Goal: Task Accomplishment & Management: Complete application form

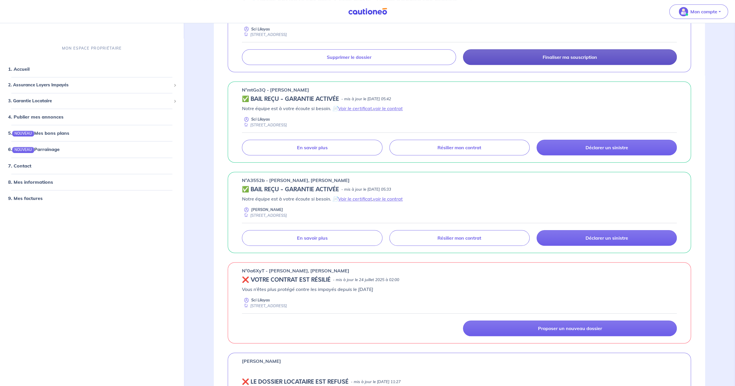
scroll to position [232, 0]
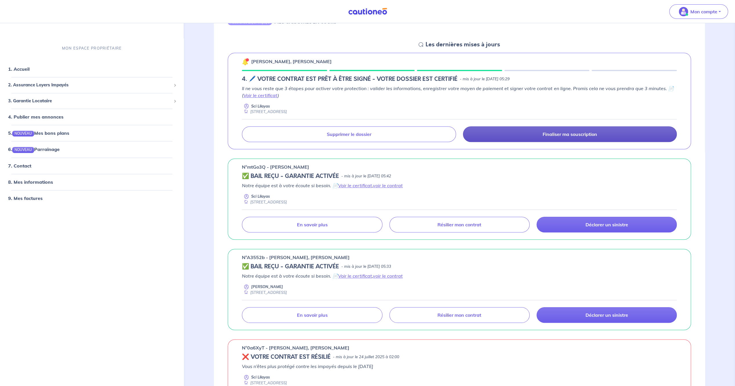
click at [554, 133] on p "Finaliser ma souscription" at bounding box center [570, 134] width 54 height 6
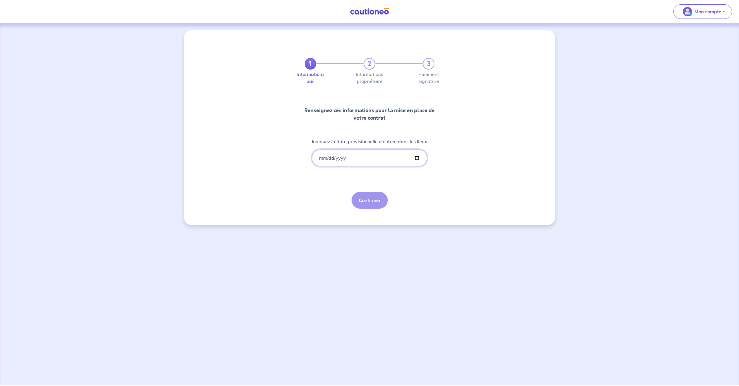
click at [322, 158] on input "Indiquez la date prévisionnelle d'entrée dans les lieux" at bounding box center [369, 157] width 115 height 17
click at [415, 157] on input "Indiquez la date prévisionnelle d'entrée dans les lieux" at bounding box center [369, 157] width 115 height 17
type input "[DATE]"
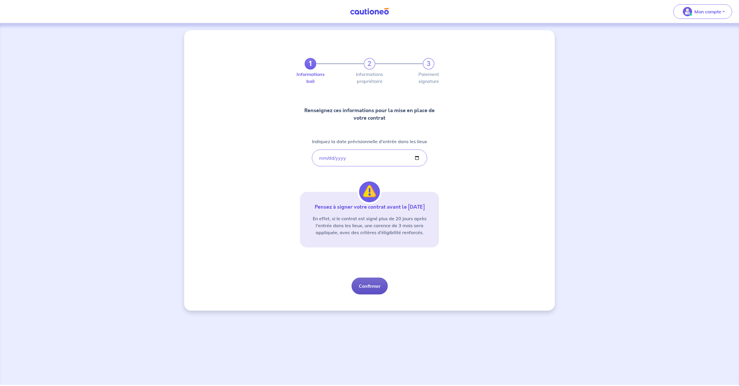
click at [375, 290] on button "Confirmer" at bounding box center [370, 286] width 36 height 17
select select "FR"
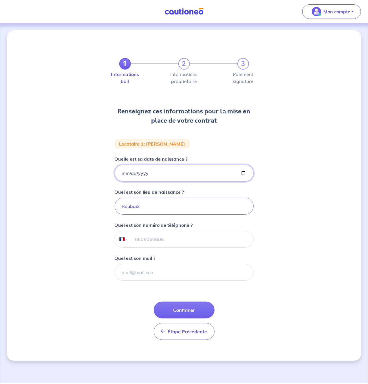
click at [151, 174] on input "[DATE]" at bounding box center [184, 173] width 139 height 17
click at [147, 172] on input "[DATE]" at bounding box center [184, 173] width 139 height 17
click at [144, 175] on input "[DATE]" at bounding box center [184, 173] width 139 height 17
click at [245, 172] on input "[DATE]" at bounding box center [184, 173] width 139 height 17
type input "[DATE]"
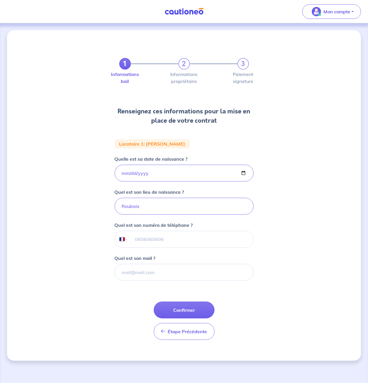
click at [216, 189] on div "Quel est son lieu de naissance ? [GEOGRAPHIC_DATA]" at bounding box center [184, 201] width 139 height 26
click at [170, 241] on input "tel" at bounding box center [190, 239] width 125 height 16
type input "06 34 28 13 34"
paste input "[EMAIL_ADDRESS][DOMAIN_NAME]"
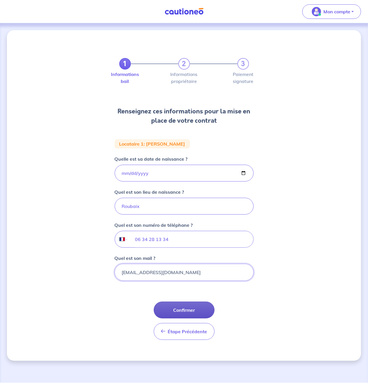
type input "[EMAIL_ADDRESS][DOMAIN_NAME]"
click at [181, 309] on button "Confirmer" at bounding box center [184, 309] width 61 height 17
select select "FR"
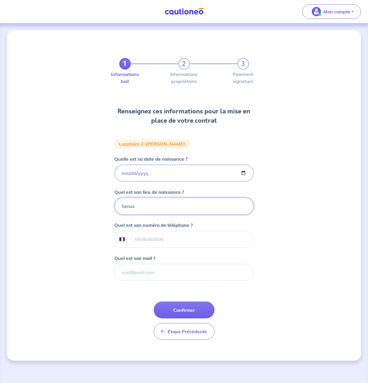
click at [141, 207] on input "Senus" at bounding box center [184, 206] width 139 height 17
type input "Senlis"
click at [185, 307] on button "Confirmer" at bounding box center [184, 309] width 61 height 17
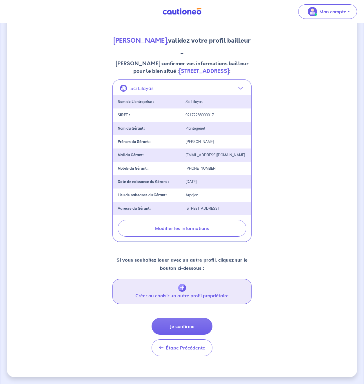
scroll to position [81, 0]
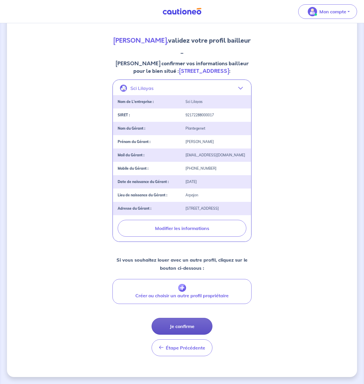
click at [191, 327] on button "Je confirme" at bounding box center [182, 326] width 61 height 17
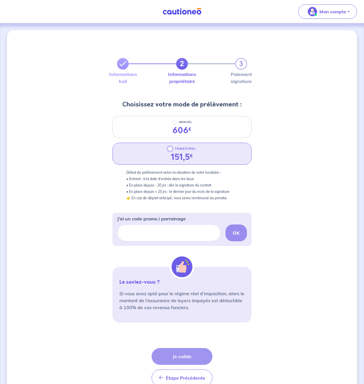
click at [169, 149] on input "TRIMESTRIEL" at bounding box center [170, 148] width 5 height 5
radio input "true"
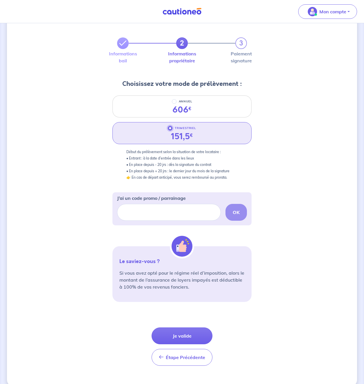
scroll to position [29, 0]
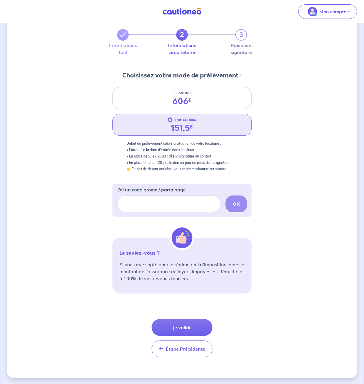
click at [198, 123] on div "TRIMESTRIEL 151,5 €" at bounding box center [181, 125] width 139 height 22
click at [180, 327] on button "Je valide" at bounding box center [182, 327] width 61 height 17
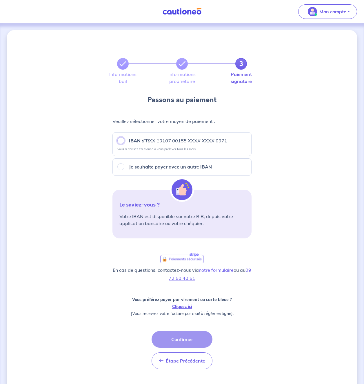
click at [121, 142] on input "IBAN : FRXX [FINANCIAL_ID] XXXX XXXX 0971" at bounding box center [120, 140] width 7 height 7
radio input "true"
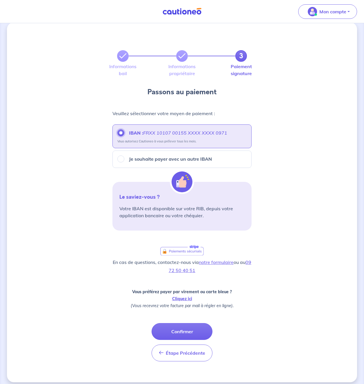
scroll to position [12, 0]
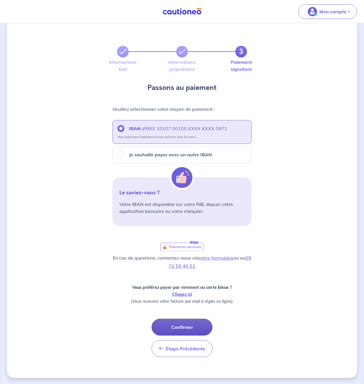
click at [187, 325] on button "Confirmer" at bounding box center [182, 326] width 61 height 17
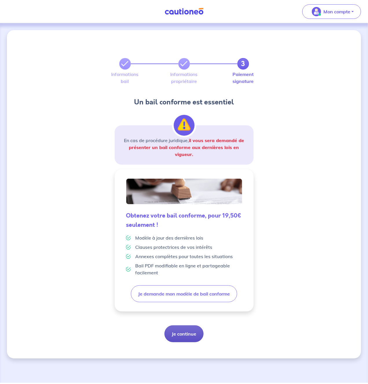
click at [191, 332] on button "Je continue" at bounding box center [184, 333] width 39 height 17
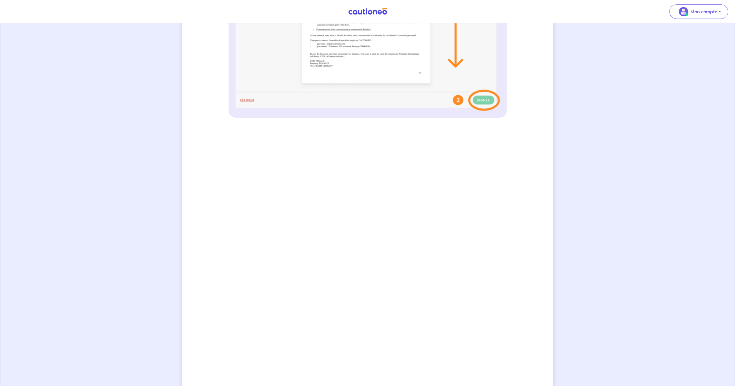
scroll to position [339, 0]
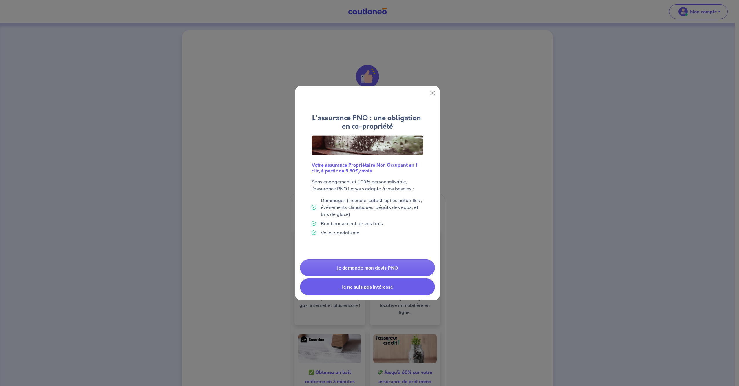
click at [386, 287] on button "Je ne suis pas intéressé" at bounding box center [367, 286] width 135 height 17
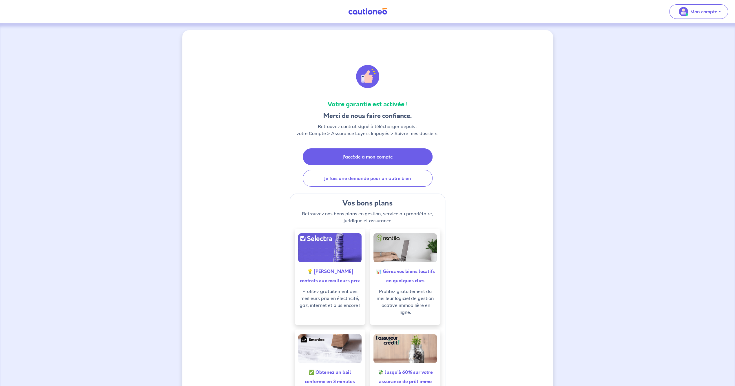
click at [365, 159] on link "J'accède à mon compte" at bounding box center [368, 156] width 130 height 17
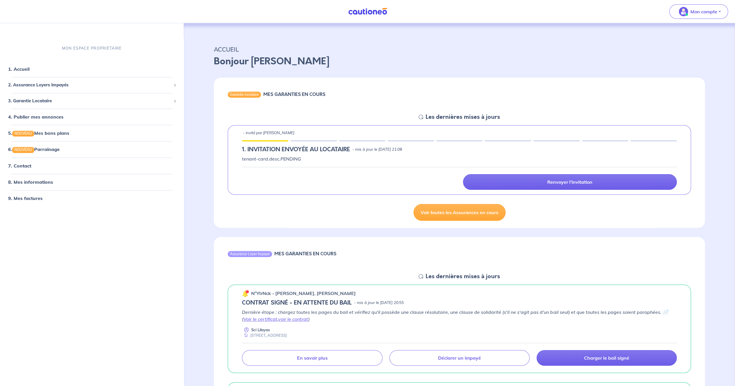
scroll to position [77, 0]
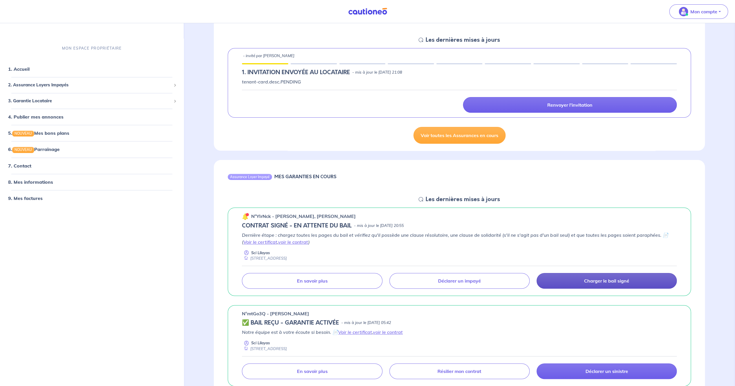
click at [573, 280] on link "Charger le bail signé" at bounding box center [607, 281] width 140 height 16
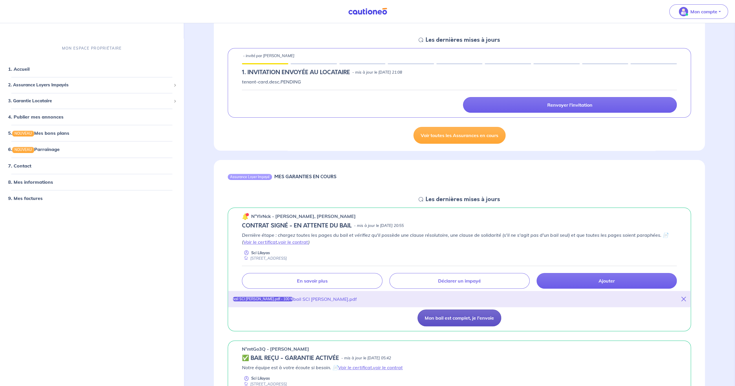
click at [439, 319] on button "Mon bail est complet, je l'envoie" at bounding box center [459, 317] width 84 height 17
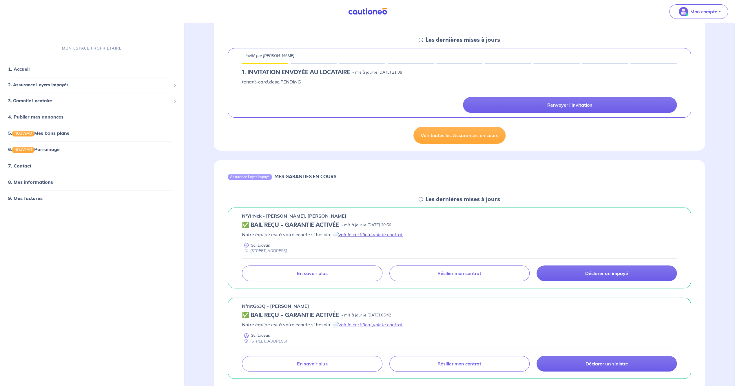
click at [366, 235] on link "Voir le certificat" at bounding box center [355, 234] width 34 height 6
click at [397, 233] on link "voir le contrat" at bounding box center [388, 234] width 30 height 6
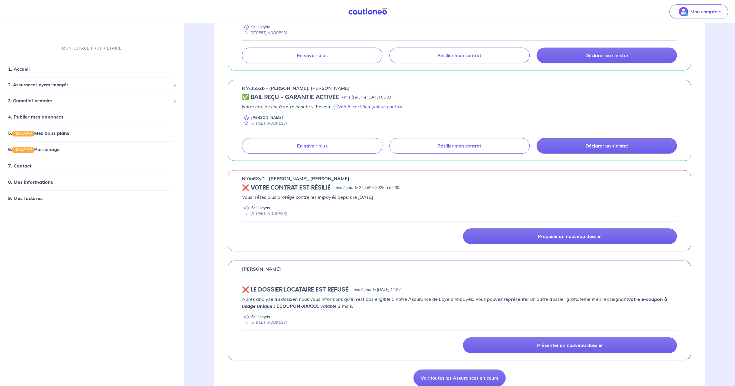
scroll to position [0, 0]
